Goal: Check status: Check status

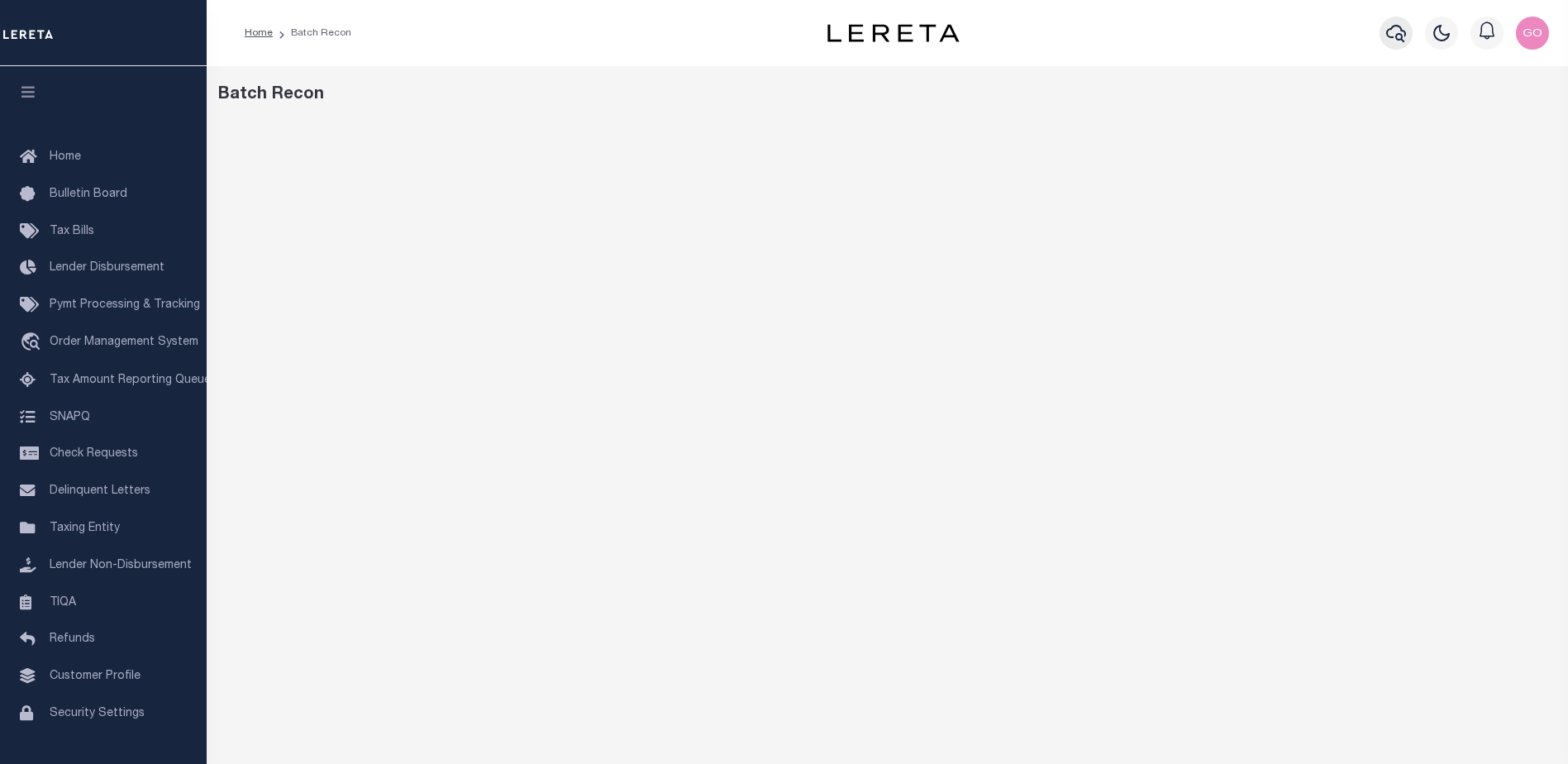
click at [1393, 36] on icon "button" at bounding box center [1395, 33] width 20 height 20
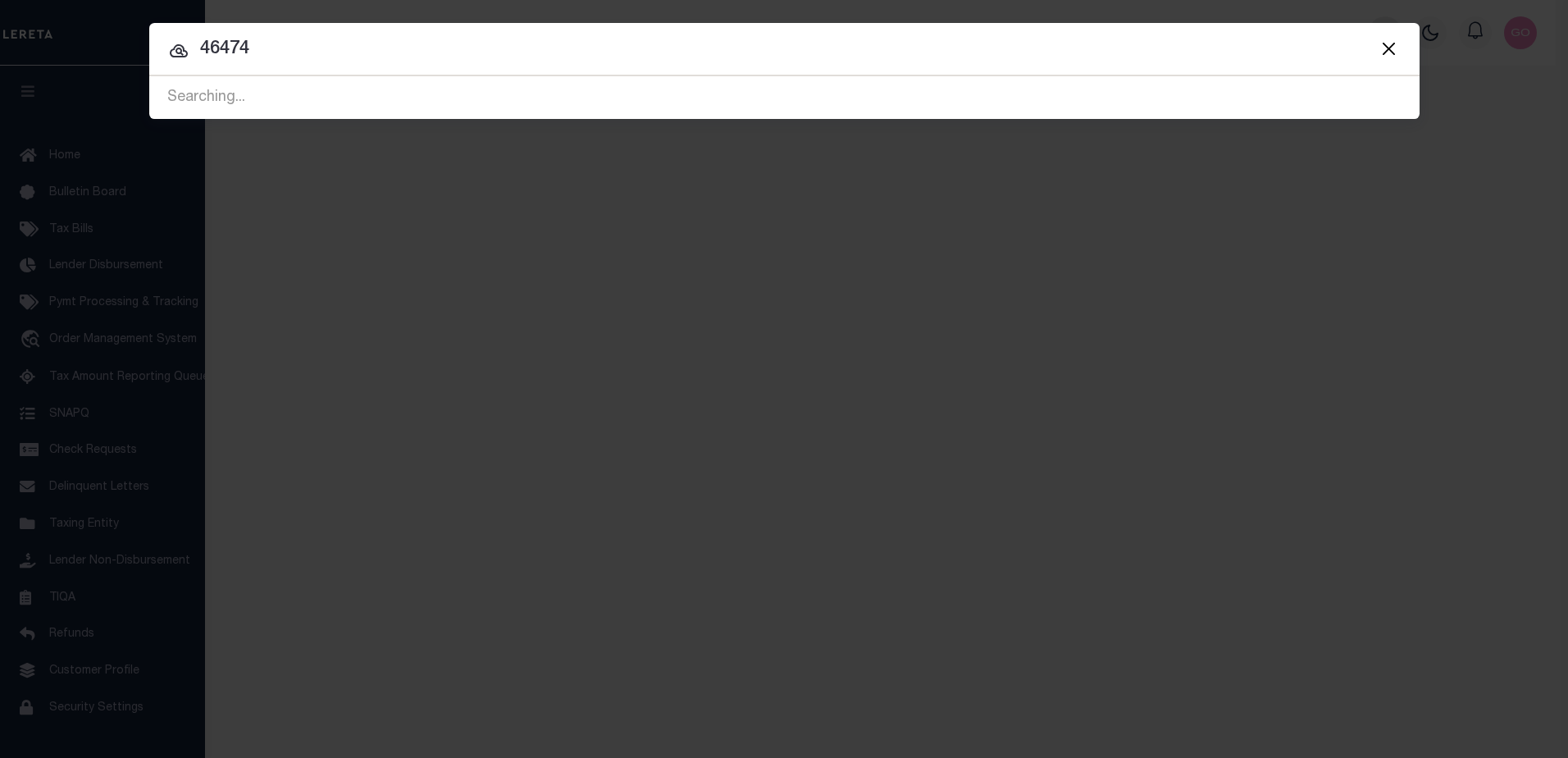
type input "46474"
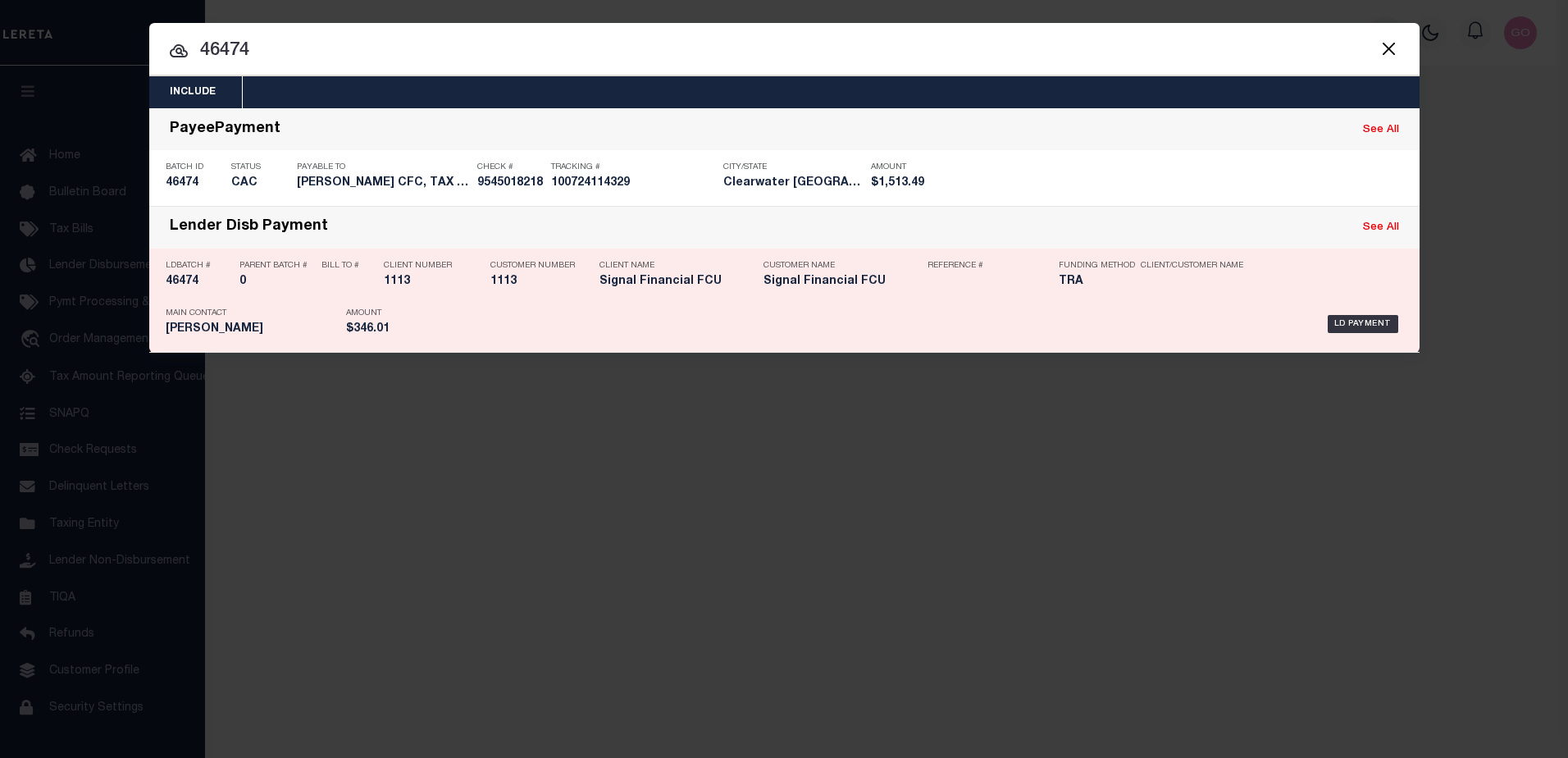
click at [179, 287] on h5 "46474" at bounding box center [198, 282] width 65 height 14
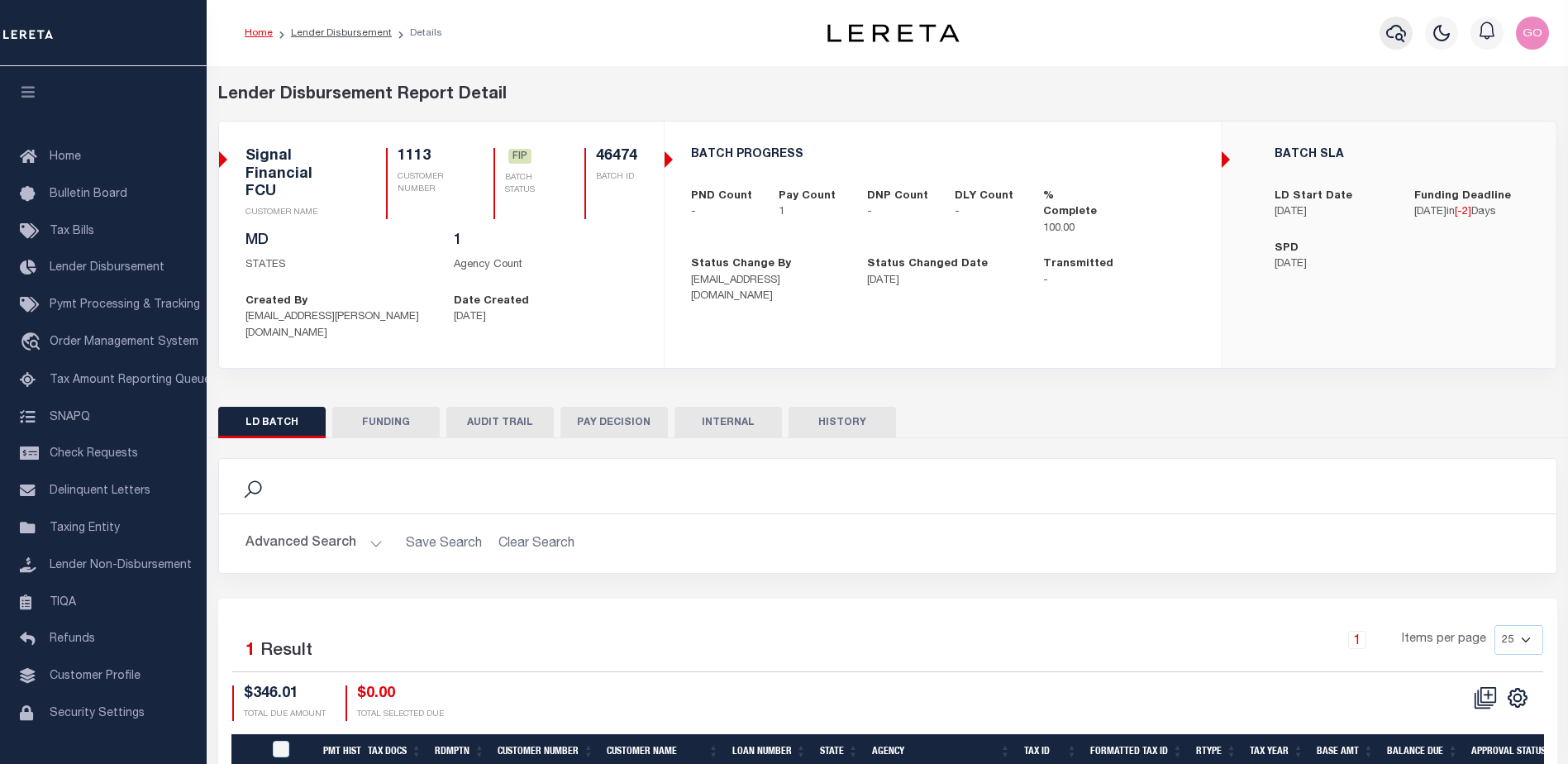
click at [1398, 34] on icon "button" at bounding box center [1395, 33] width 20 height 20
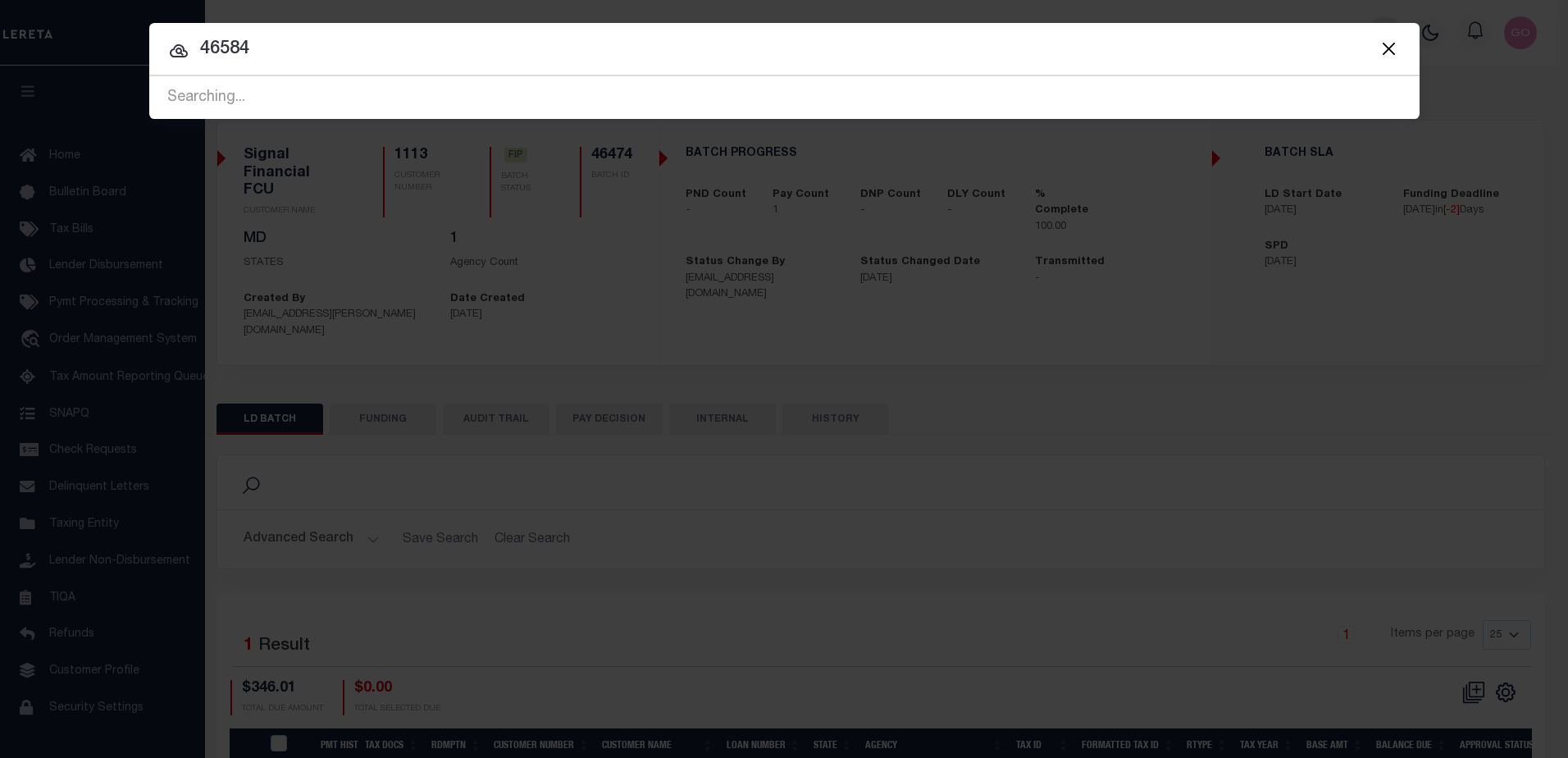
type input "46584"
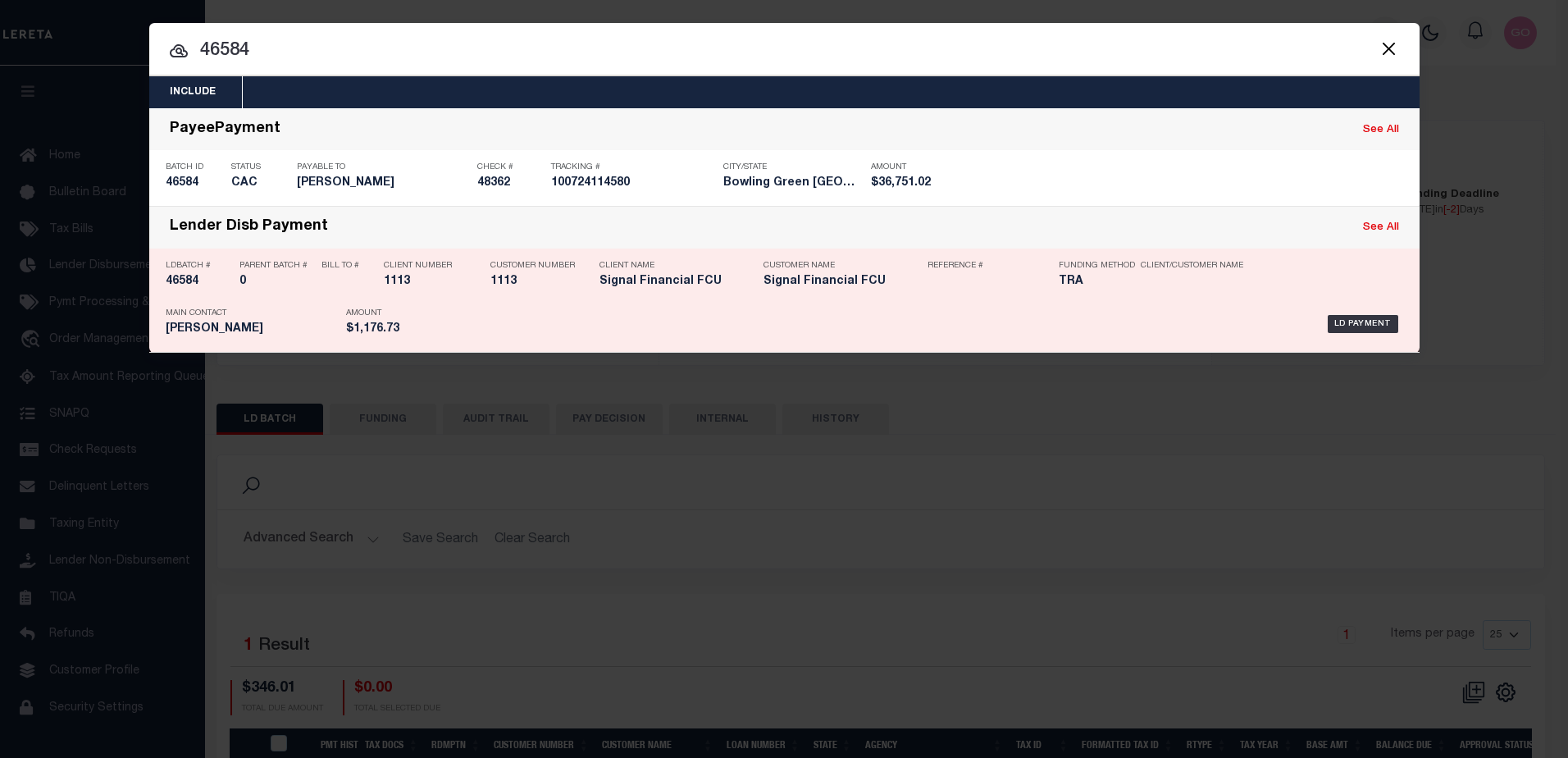
click at [196, 283] on h5 "46584" at bounding box center [198, 282] width 65 height 14
checkbox input "true"
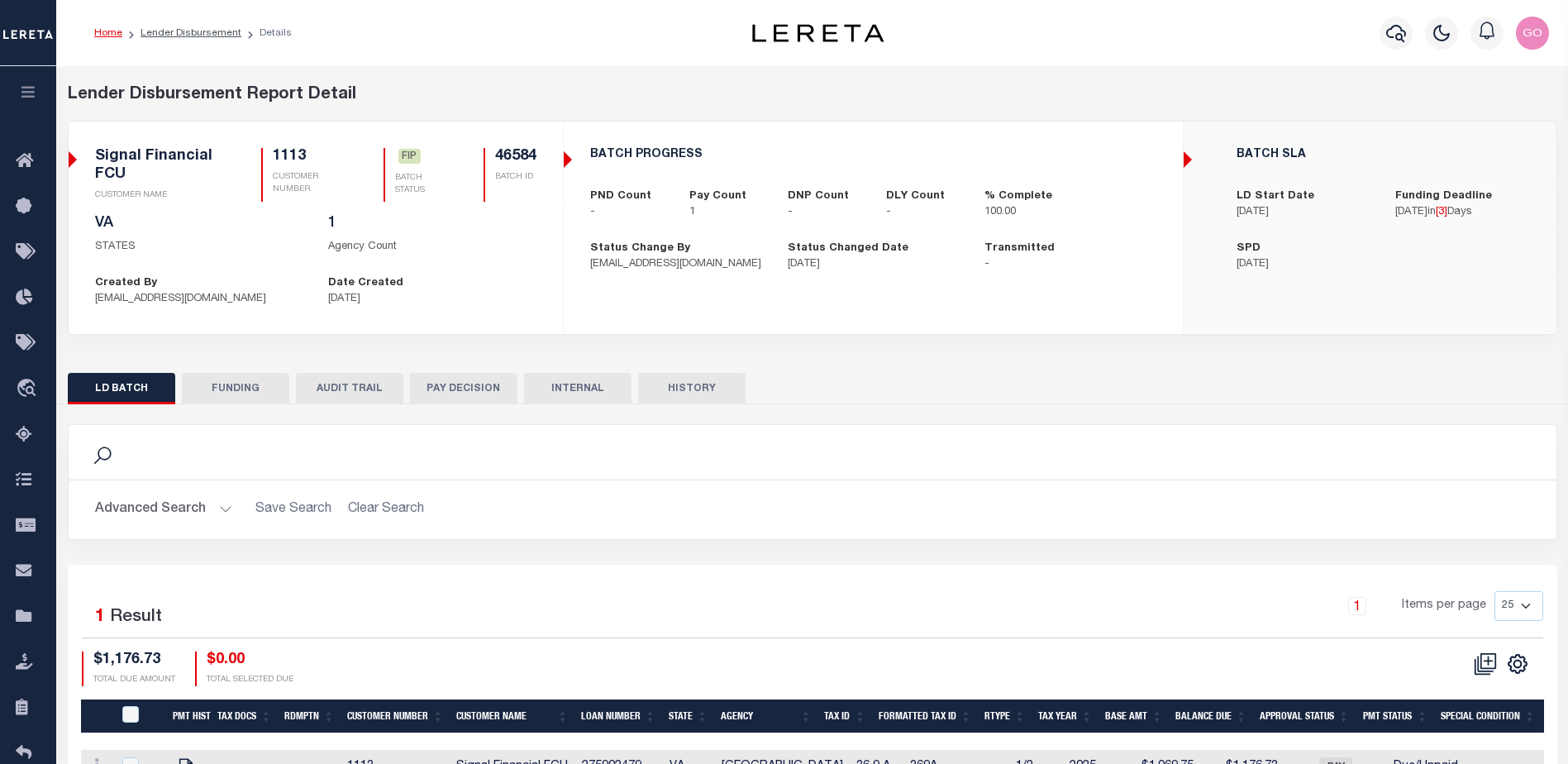
click at [690, 386] on button "HISTORY" at bounding box center [691, 388] width 108 height 31
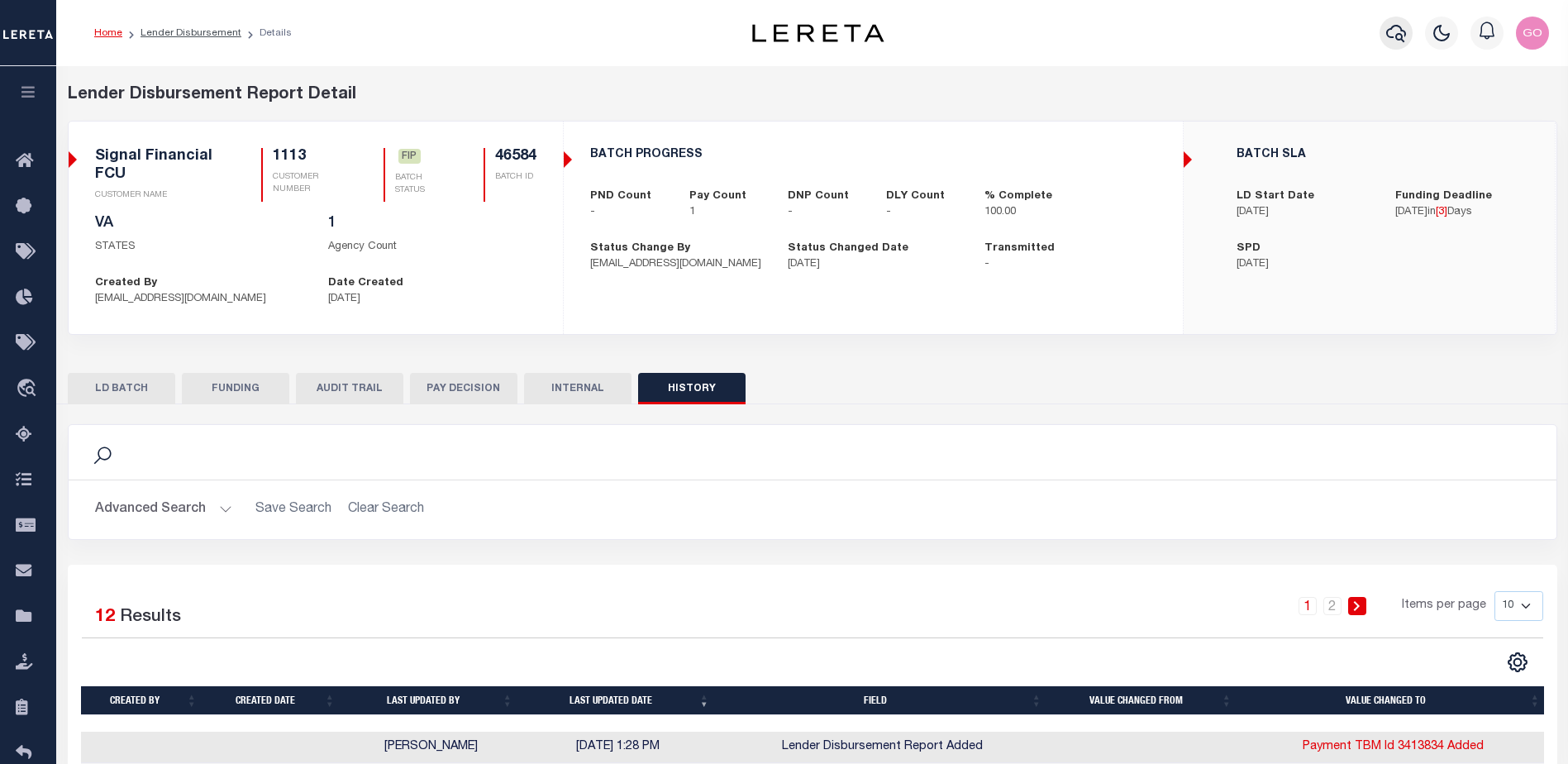
click at [1398, 34] on icon "button" at bounding box center [1395, 33] width 20 height 20
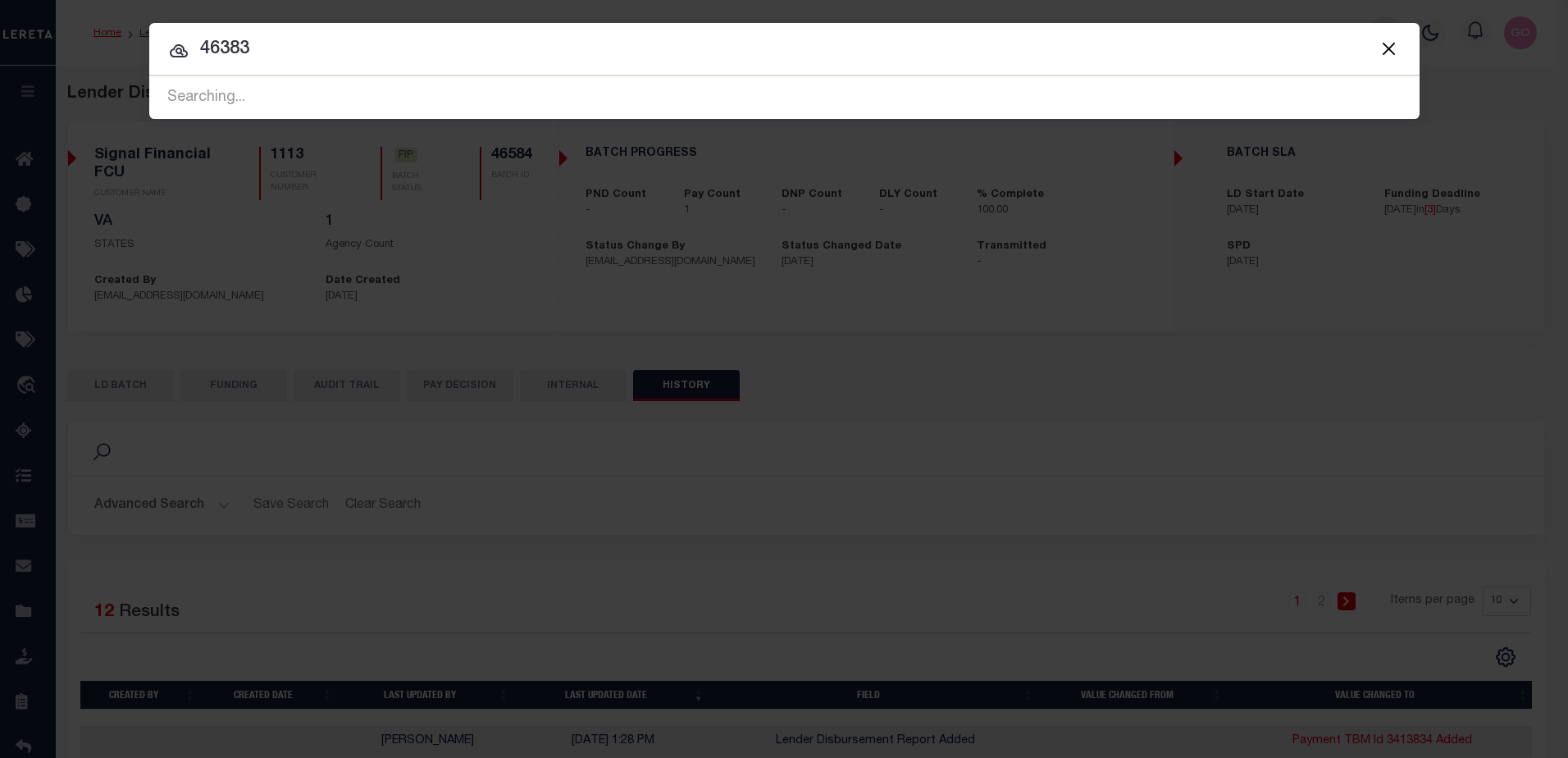
type input "46383"
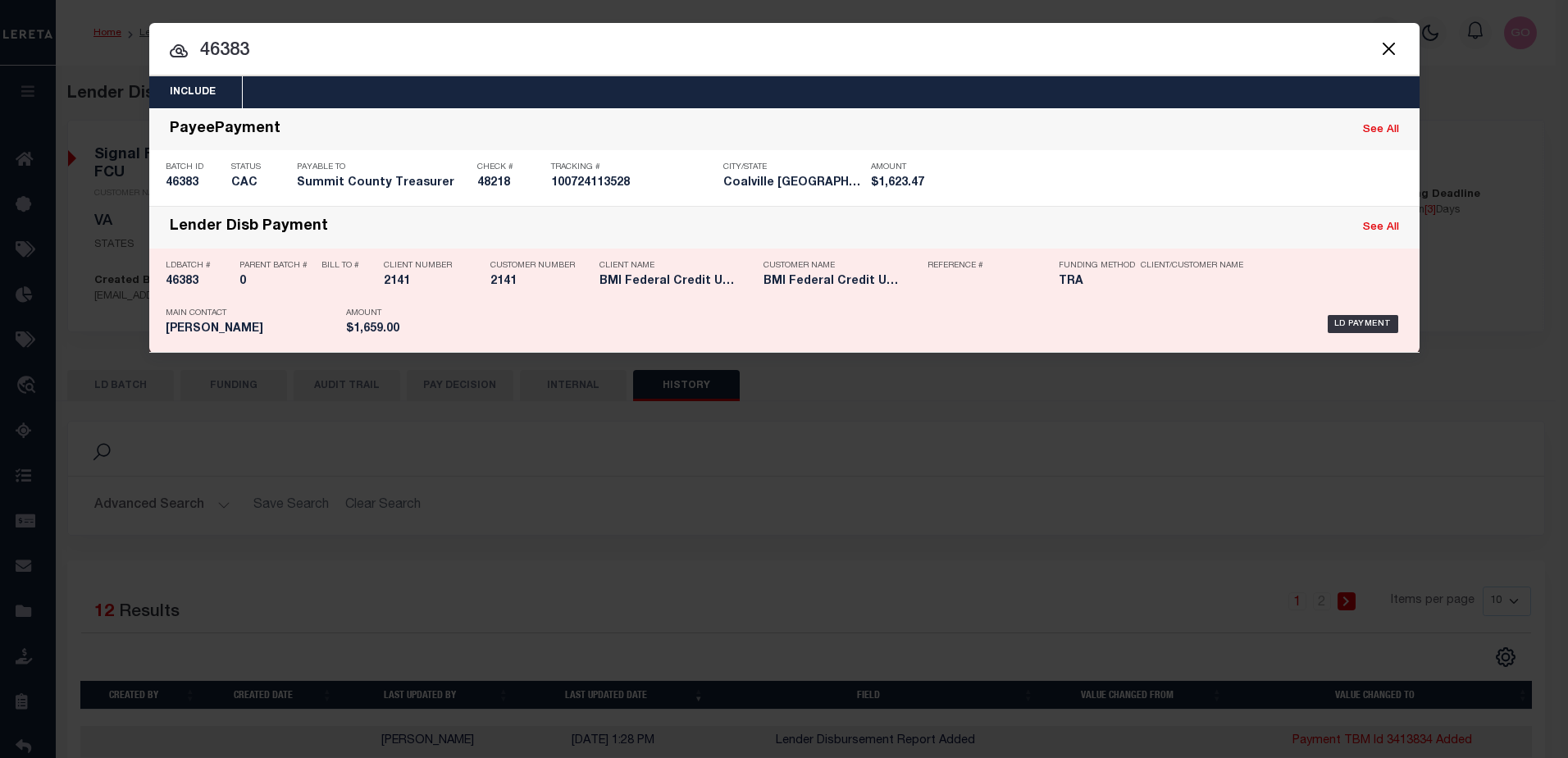
click at [184, 287] on h5 "46383" at bounding box center [198, 282] width 65 height 14
checkbox input "true"
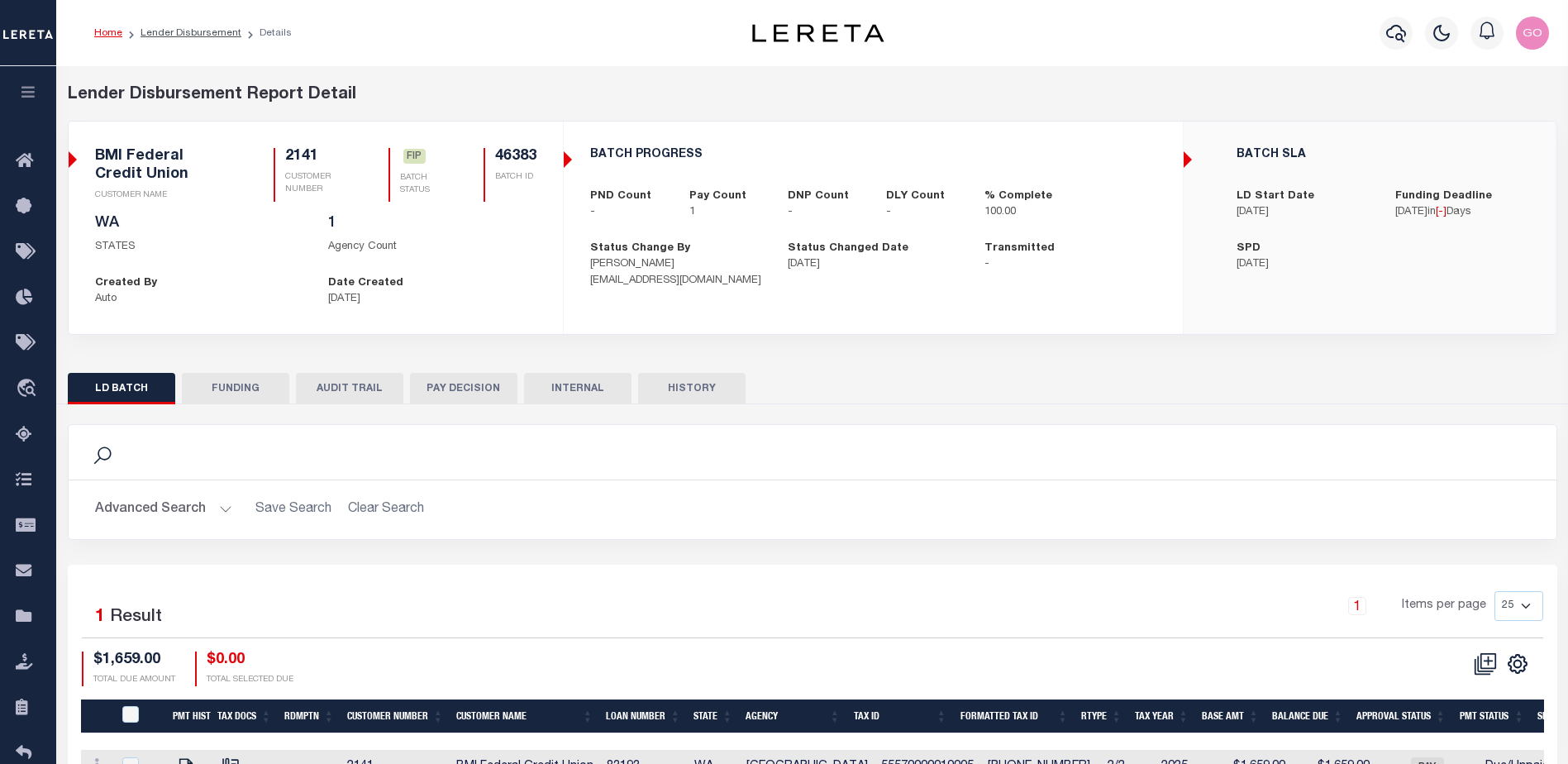
click at [234, 391] on button "FUNDING" at bounding box center [235, 388] width 108 height 31
type input "$1,659"
type input "$0"
type input "[DATE]"
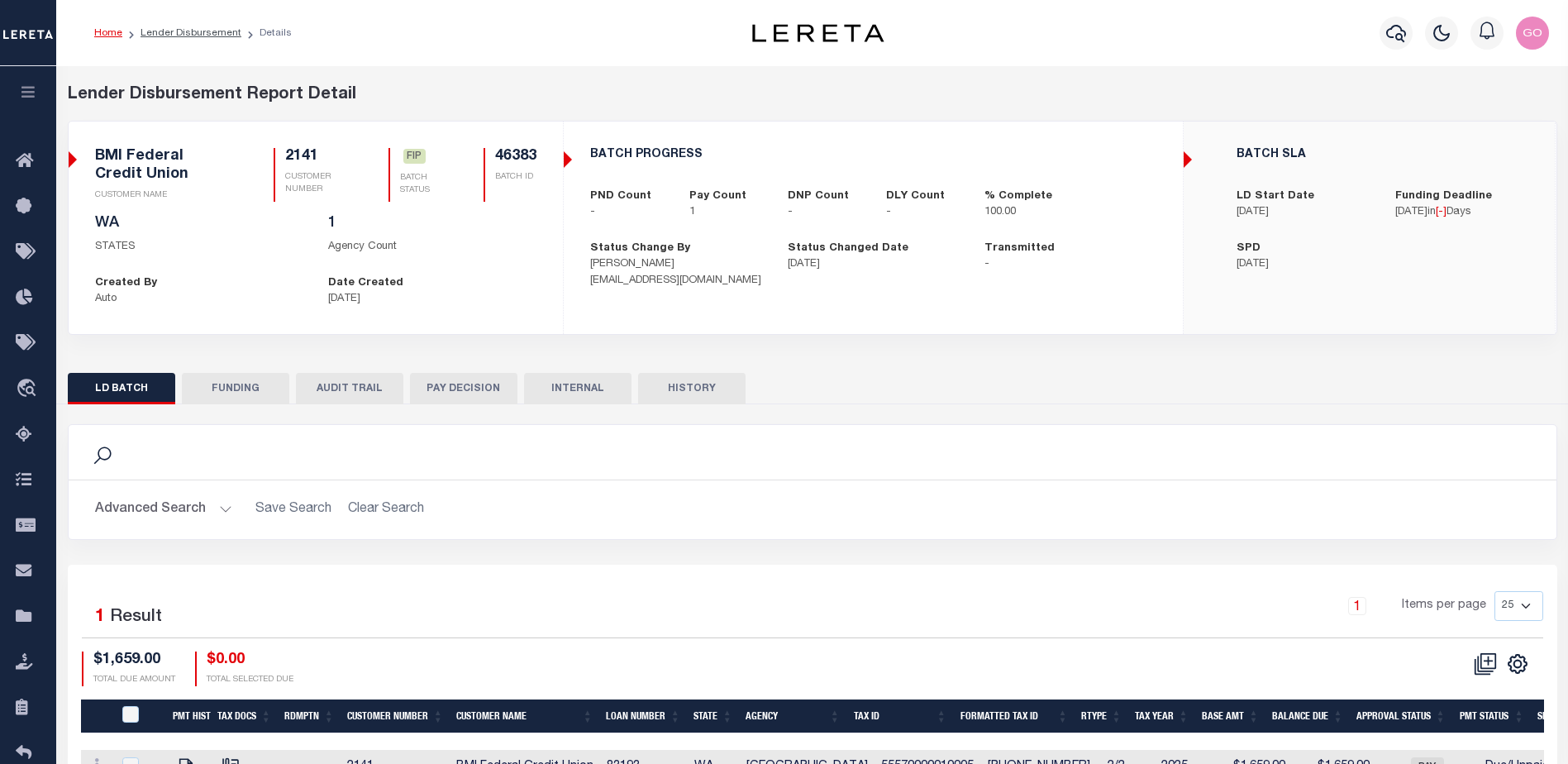
select select "100"
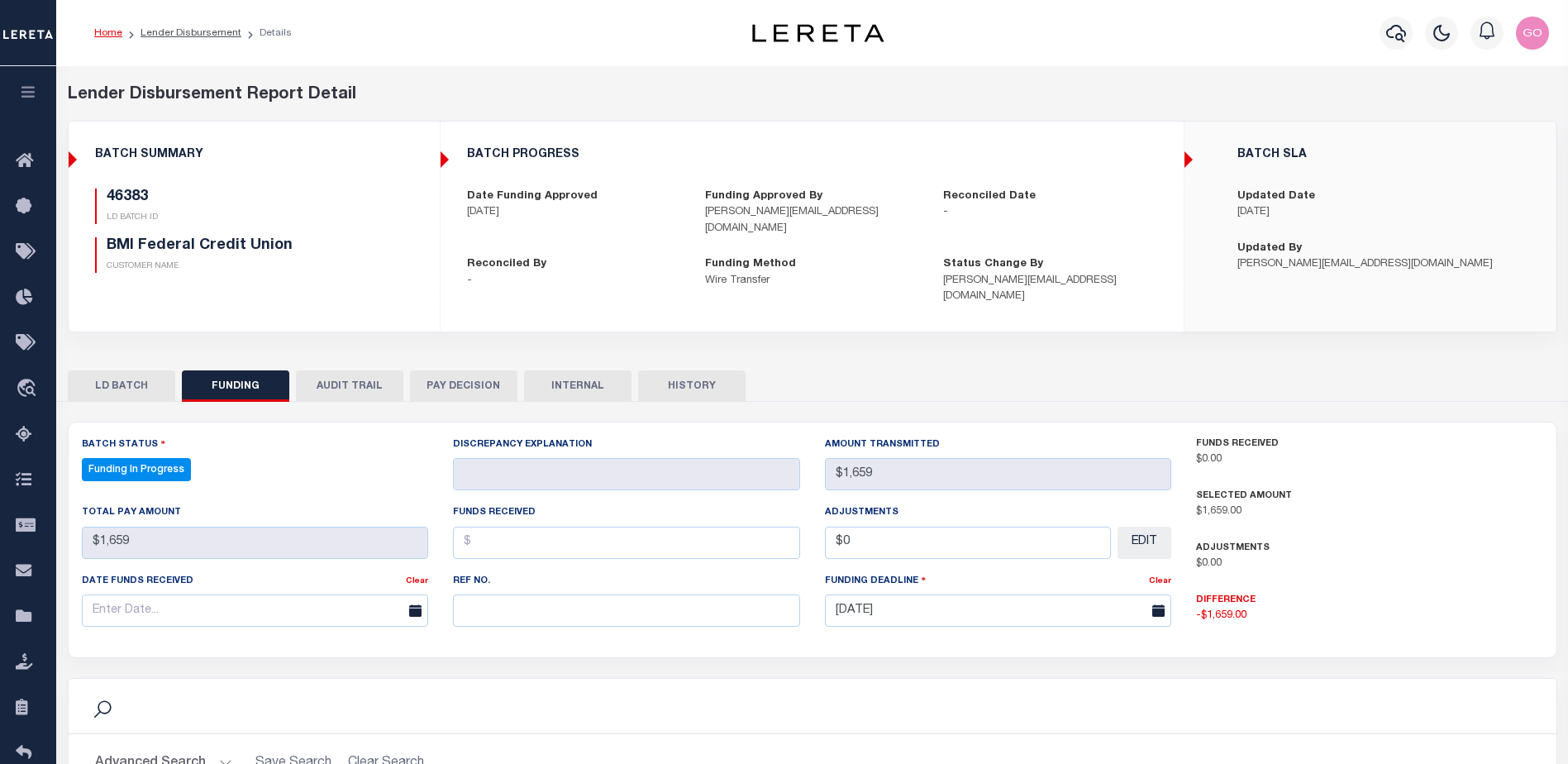
select select "100"
click at [705, 370] on button "HISTORY" at bounding box center [691, 386] width 108 height 31
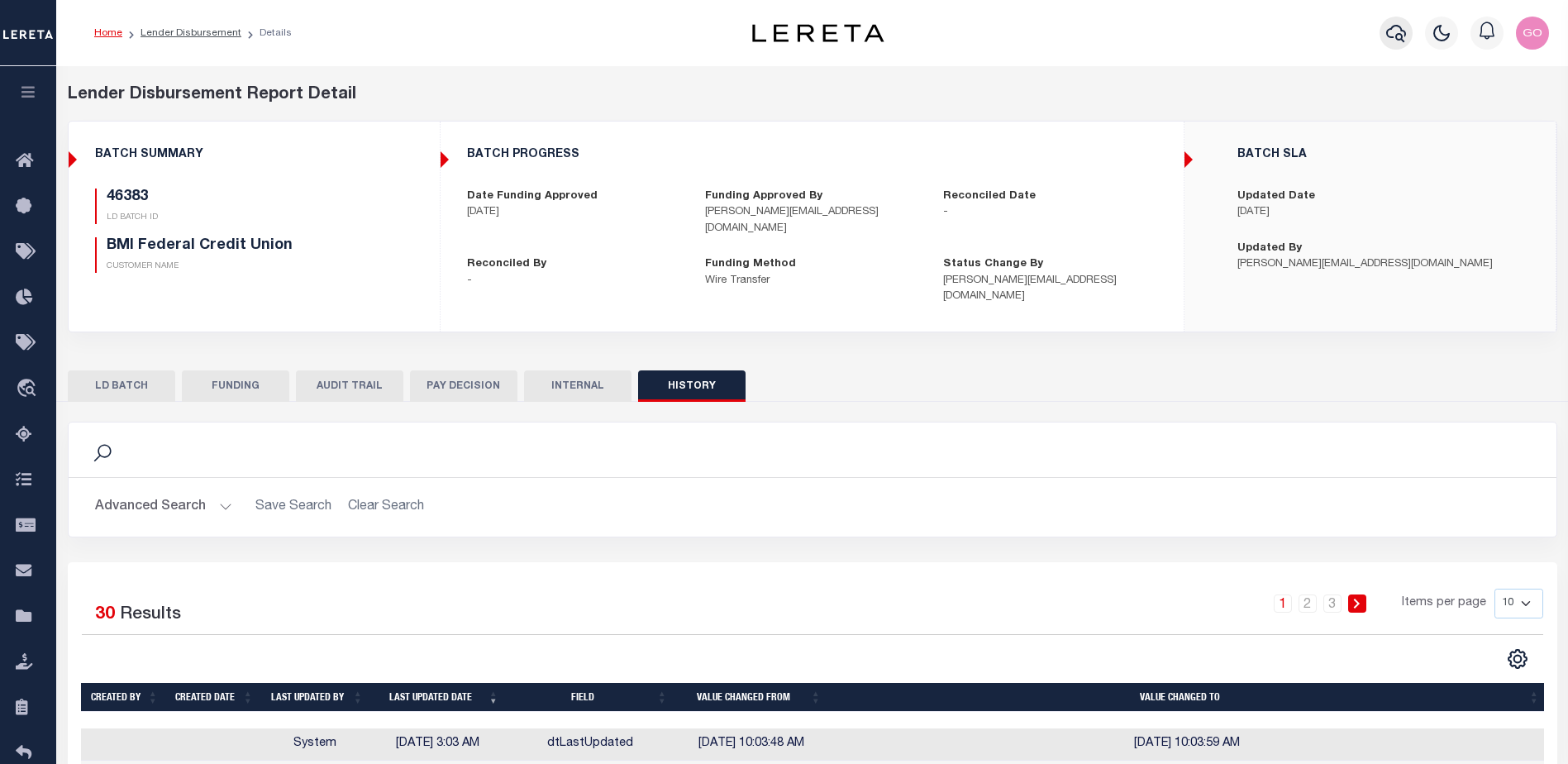
click at [1401, 37] on icon "button" at bounding box center [1395, 33] width 20 height 20
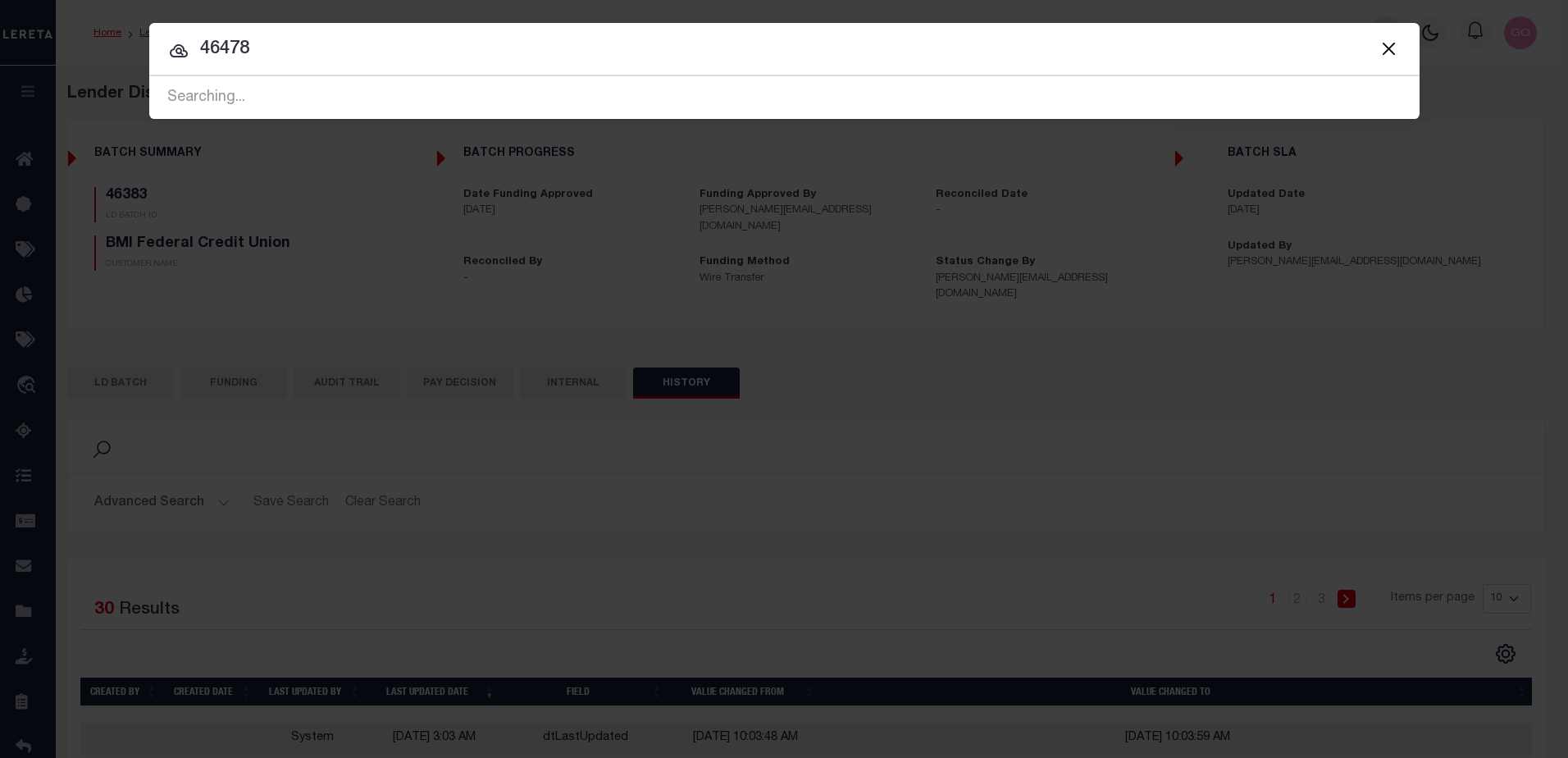
type input "46478"
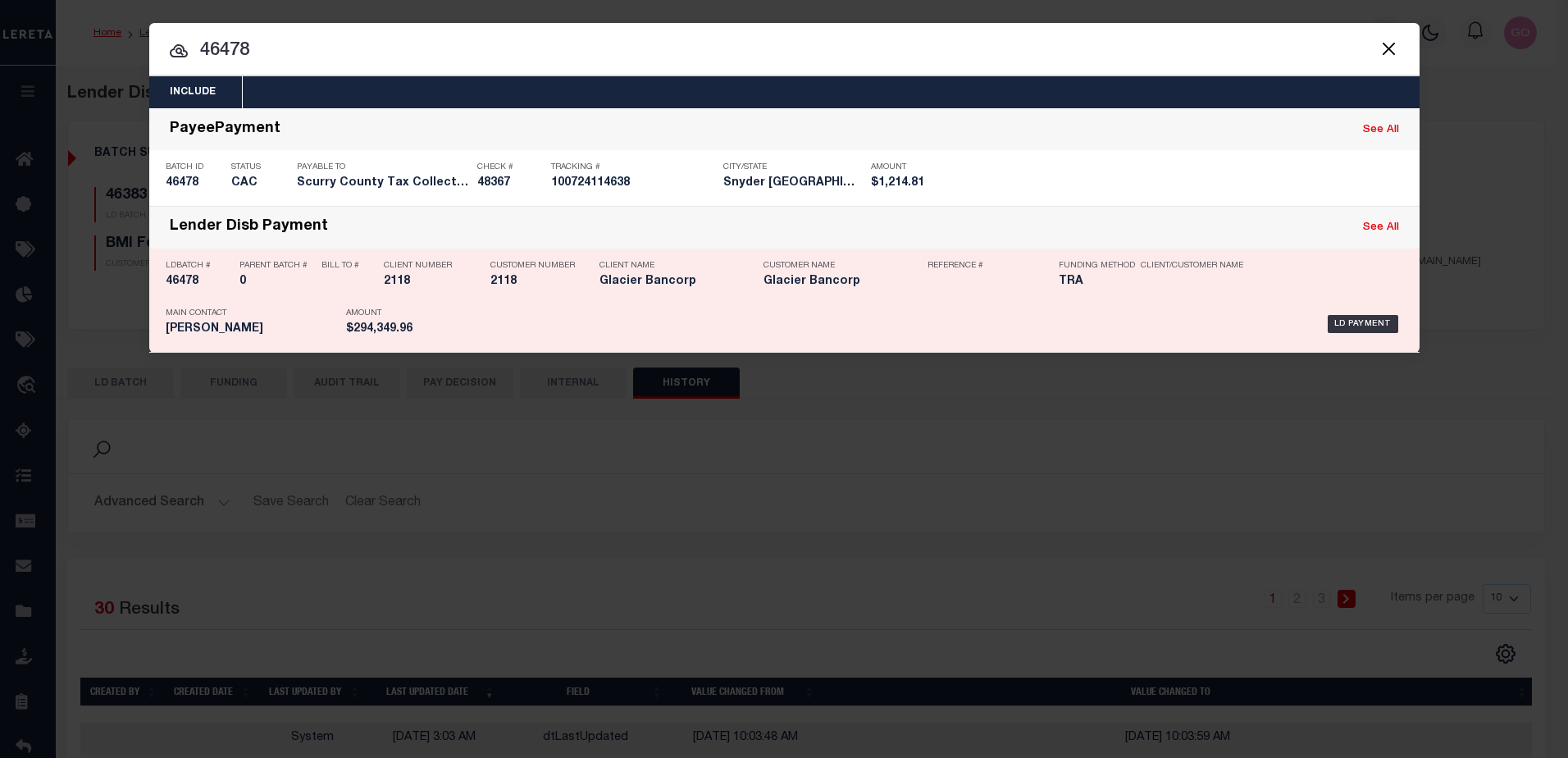
click at [178, 270] on p "LDBatch #" at bounding box center [198, 265] width 65 height 10
checkbox input "true"
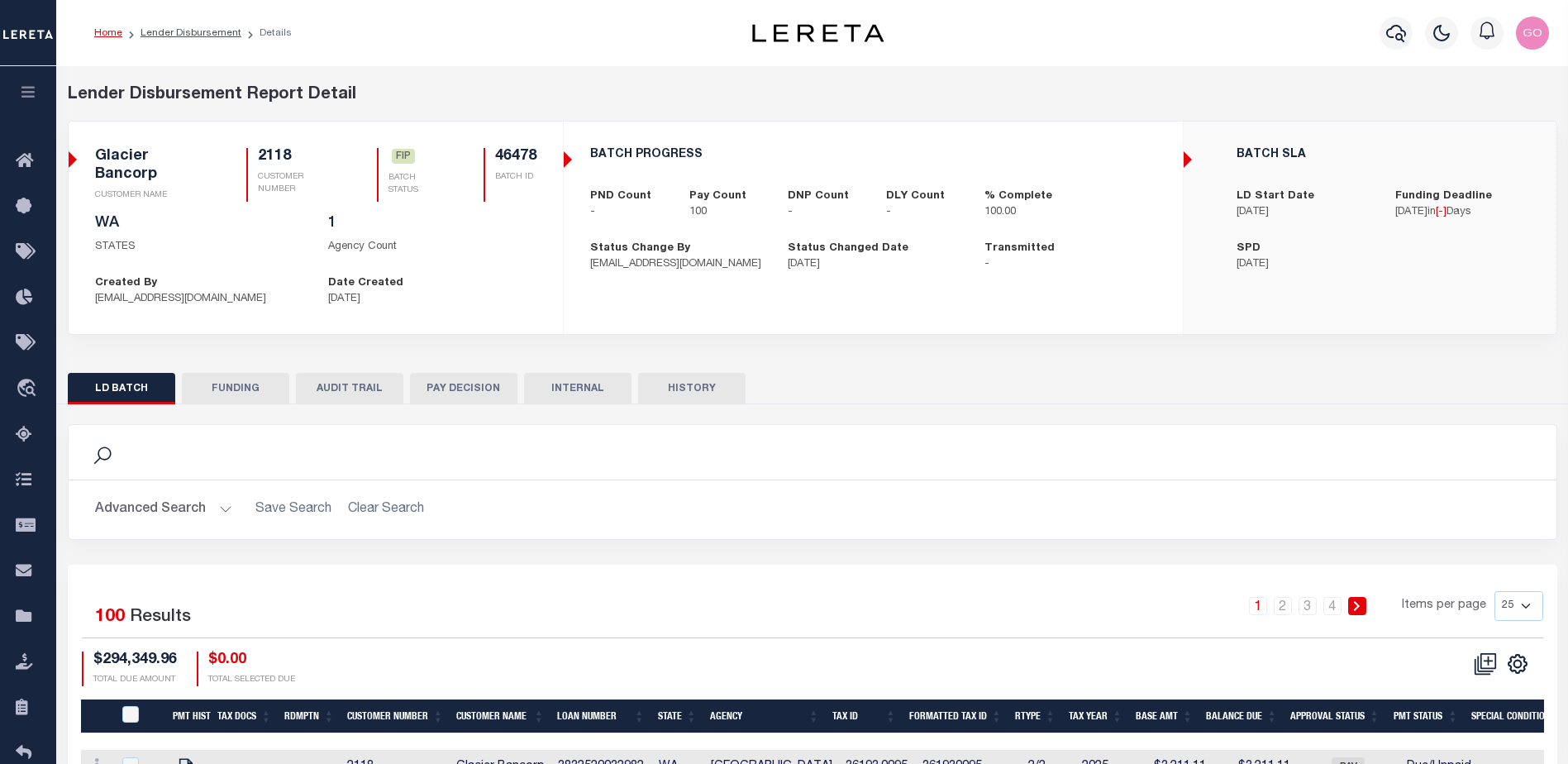
click at [233, 396] on button "FUNDING" at bounding box center [235, 388] width 108 height 31
type input "$294,349.96"
type input "$0"
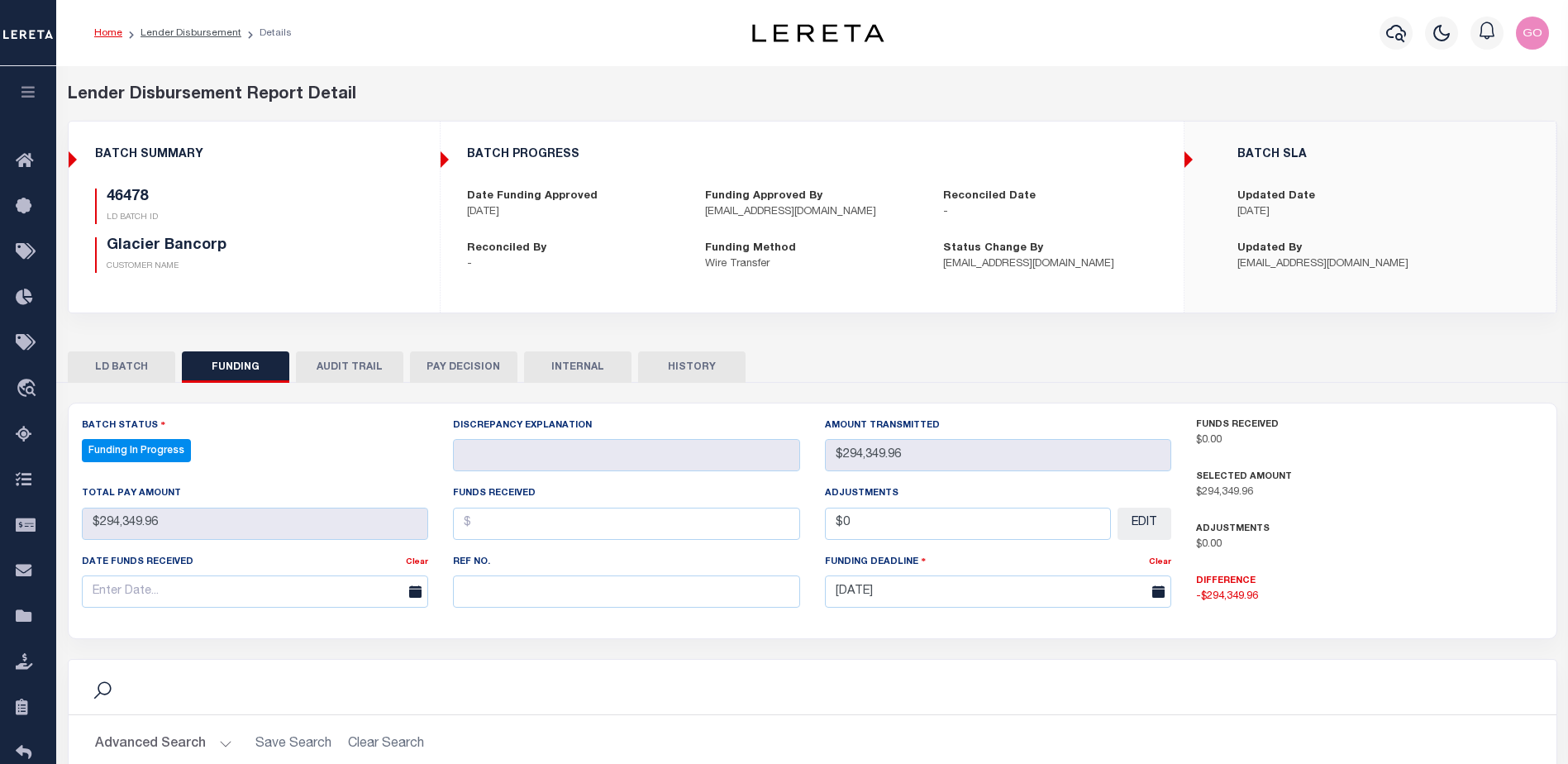
select select "100"
click at [703, 368] on button "HISTORY" at bounding box center [691, 366] width 108 height 31
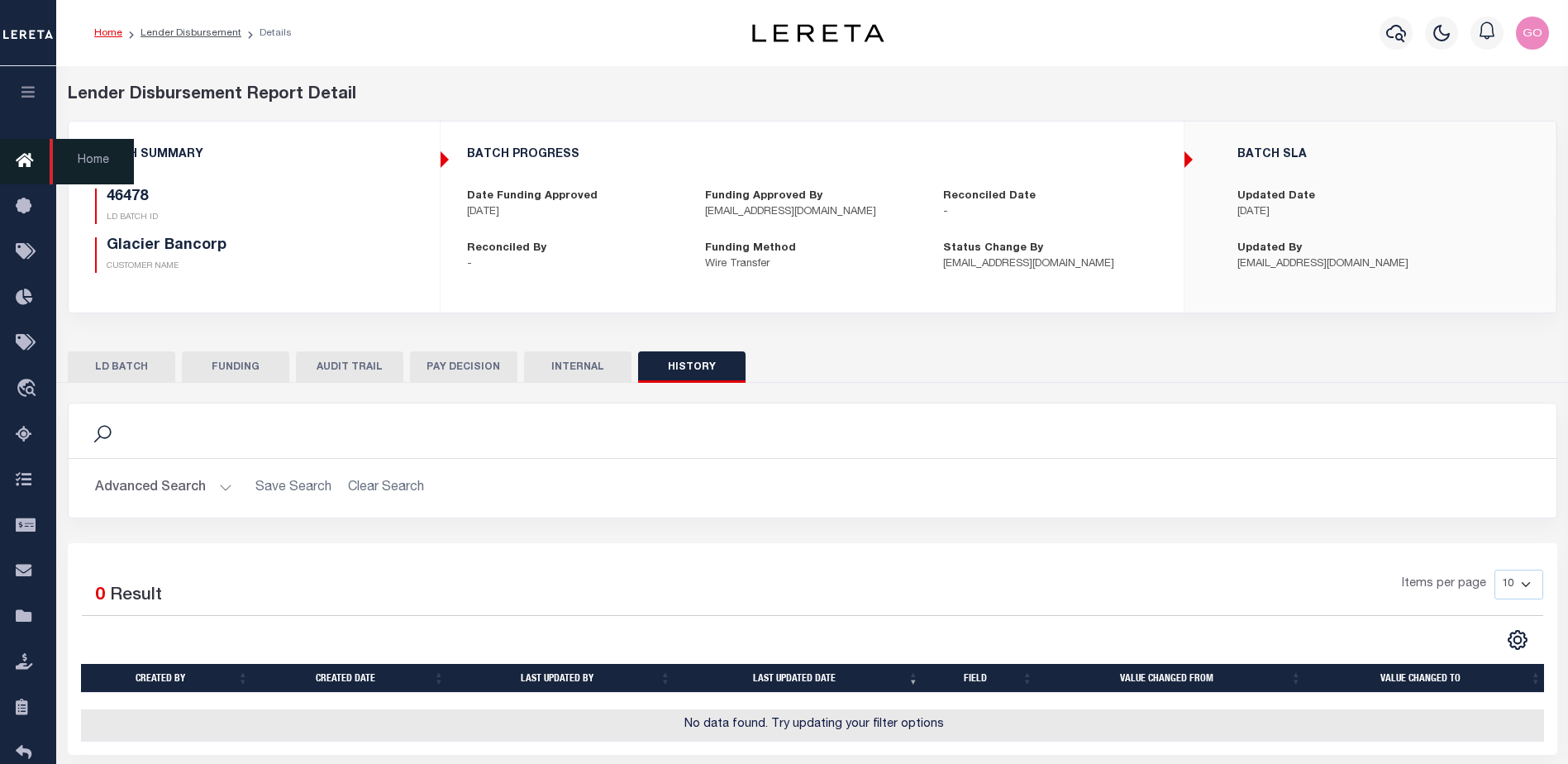
click at [32, 165] on icon at bounding box center [29, 161] width 27 height 20
